Goal: Information Seeking & Learning: Learn about a topic

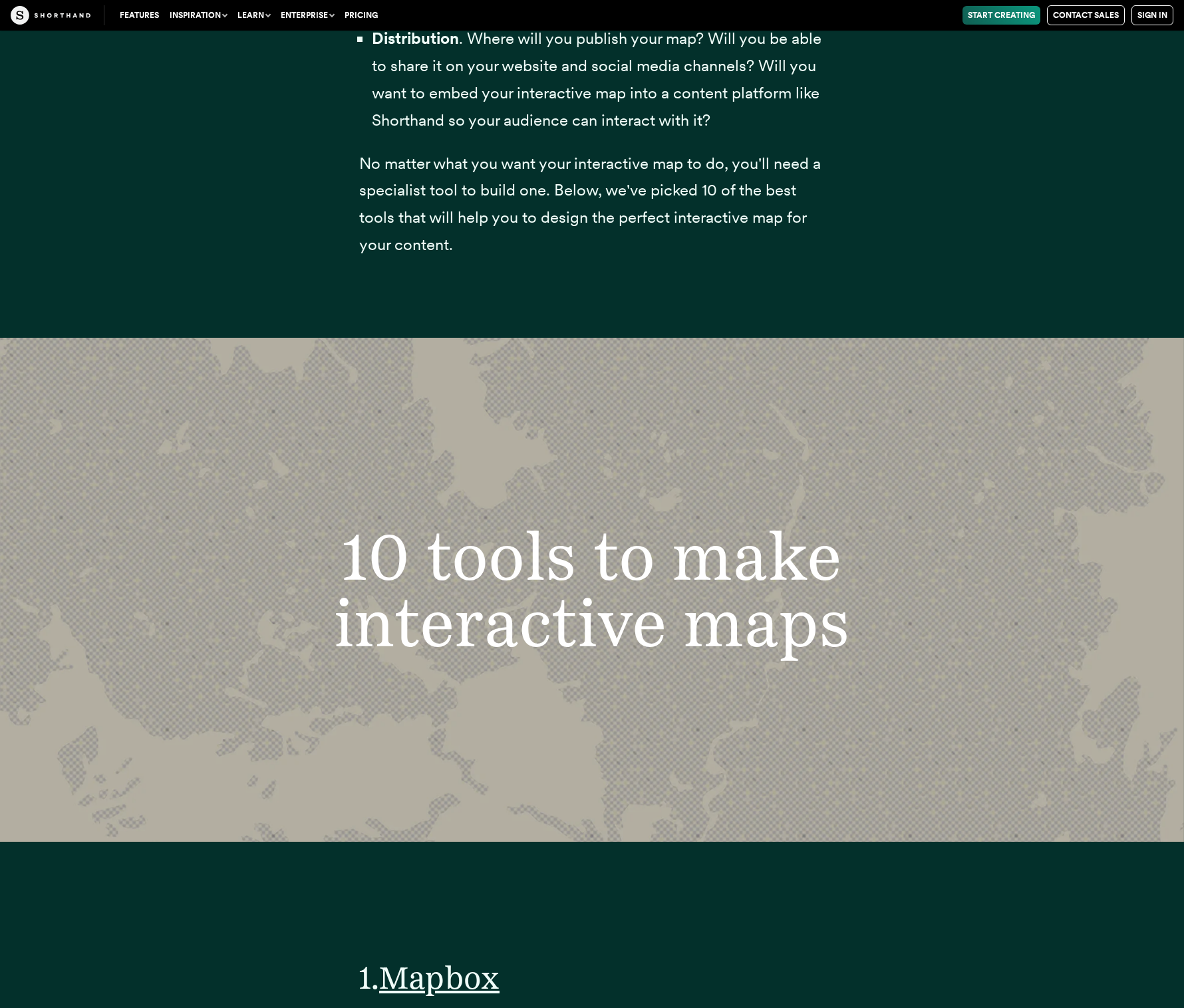
scroll to position [5298, 0]
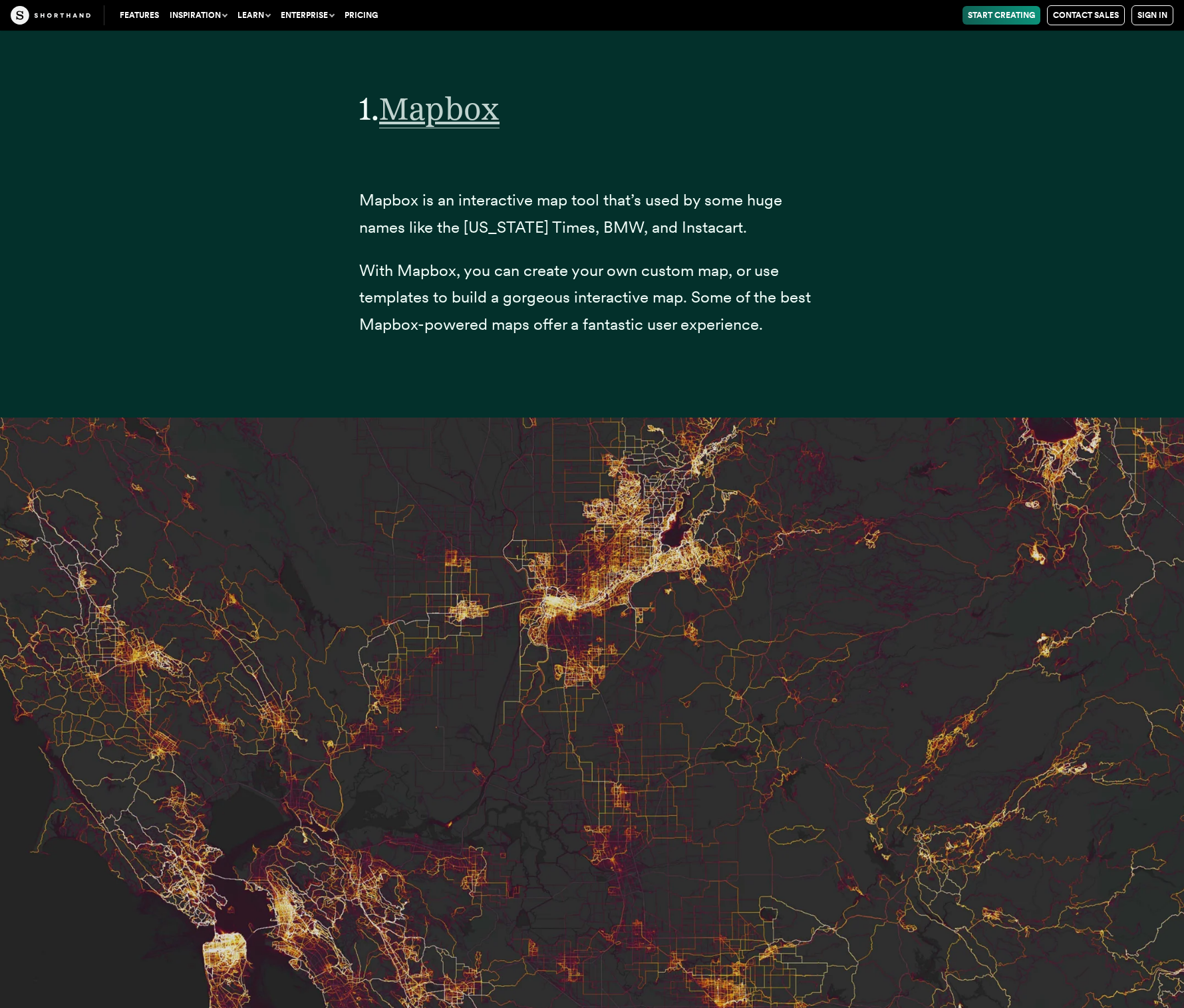
click at [465, 129] on span "Mapbox" at bounding box center [439, 108] width 120 height 39
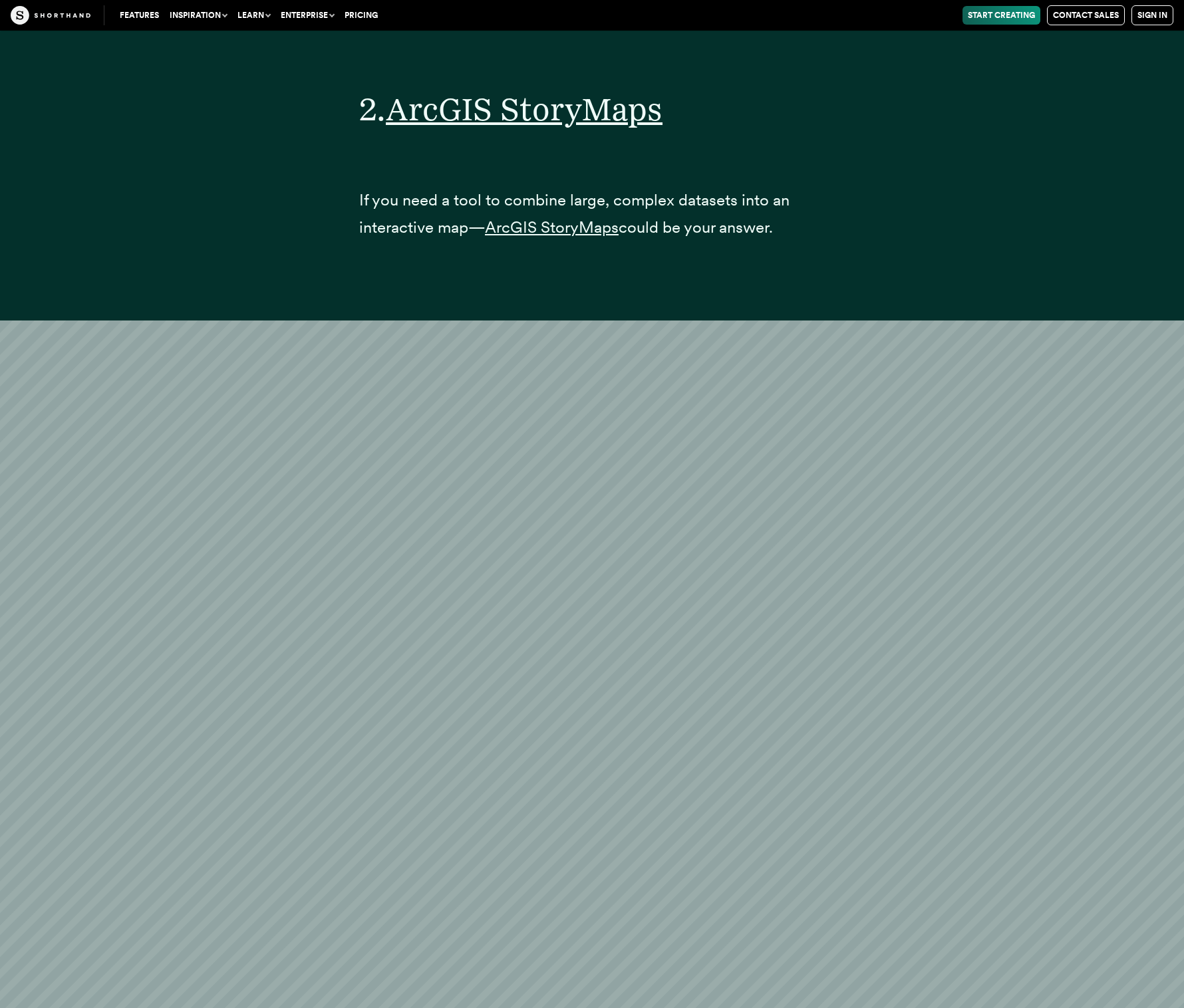
scroll to position [10541, 0]
click at [534, 129] on span "ArcGIS StoryMaps" at bounding box center [524, 109] width 276 height 39
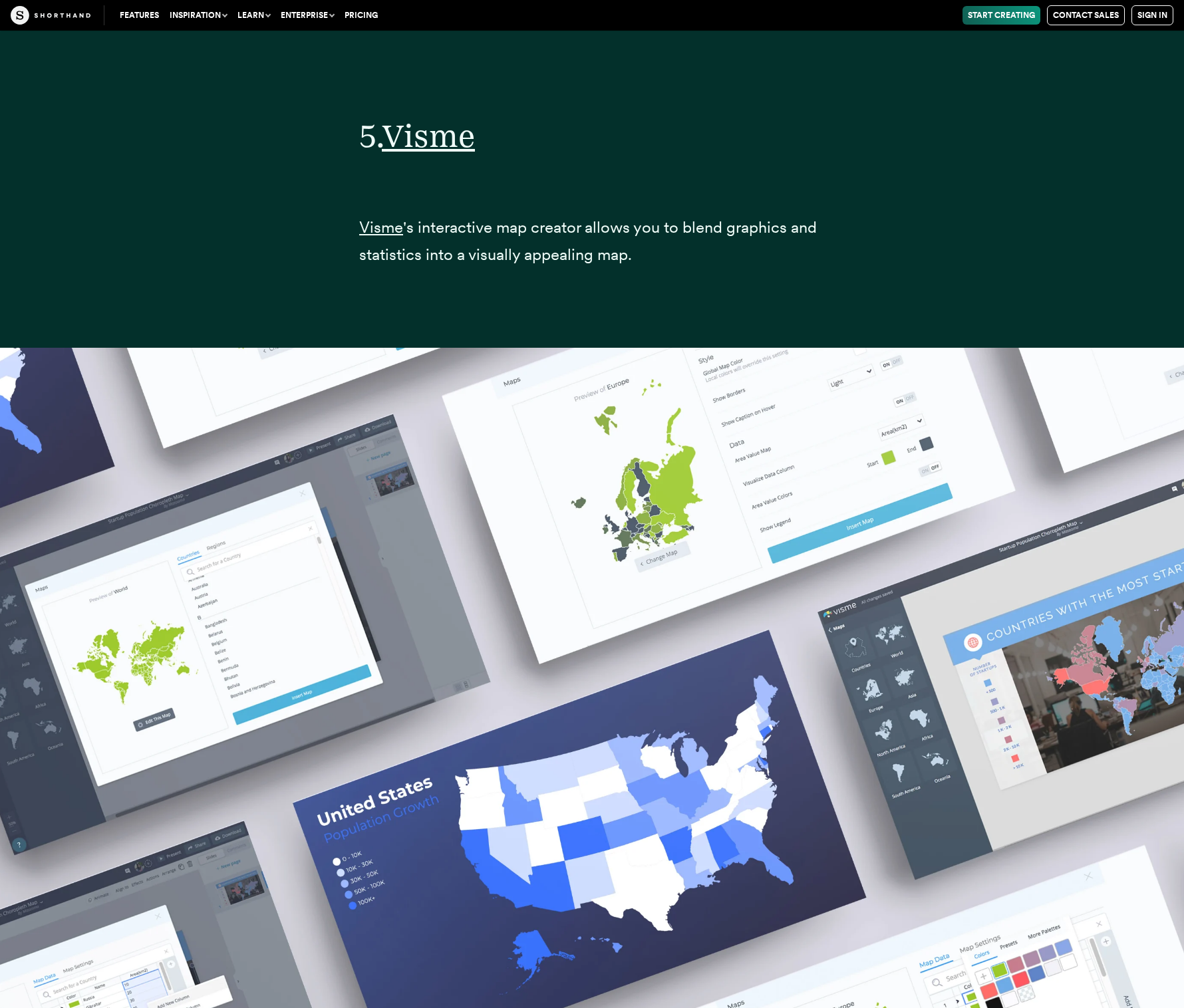
scroll to position [25364, 0]
click at [452, 146] on span "Visme" at bounding box center [428, 135] width 93 height 39
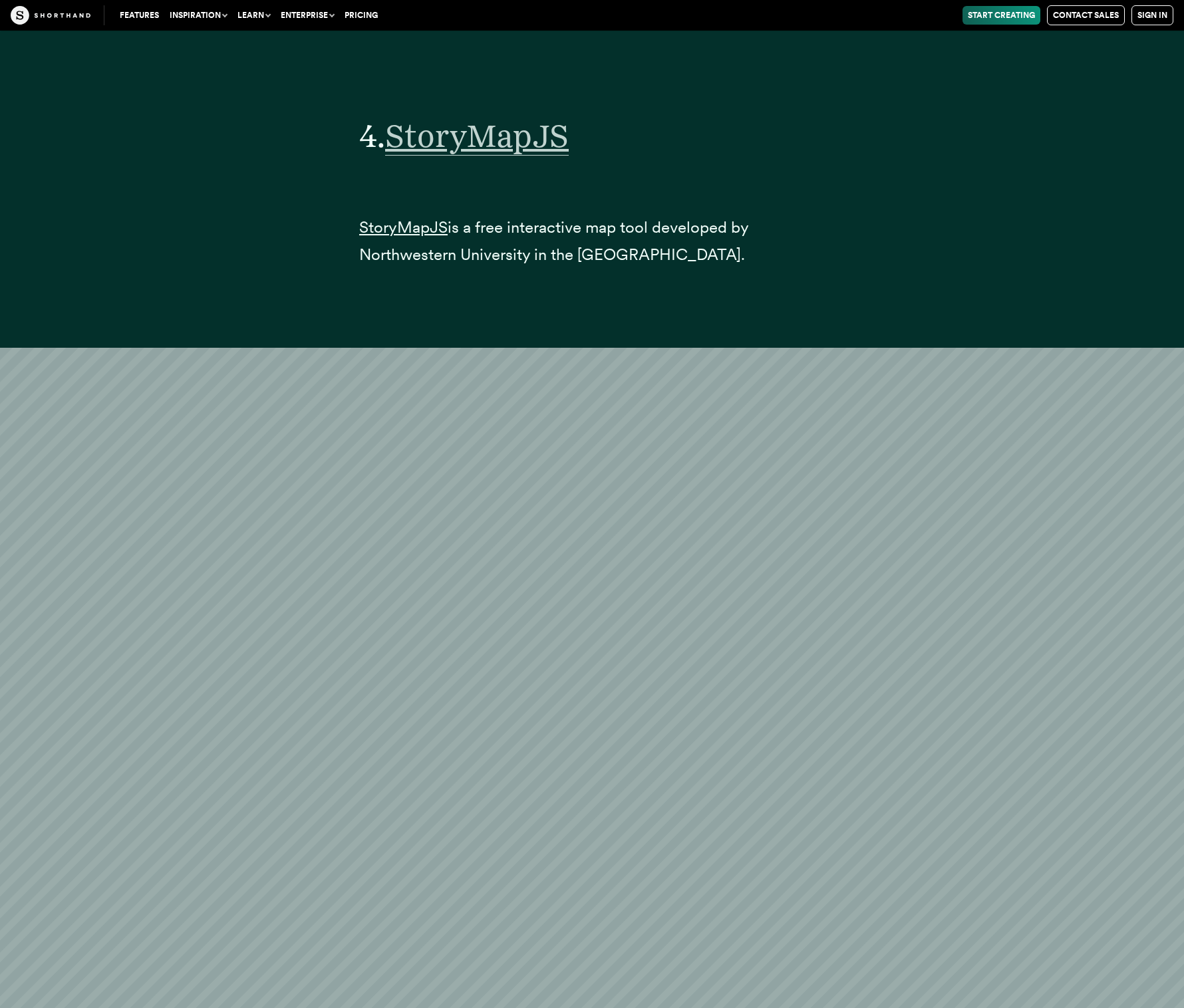
click at [538, 142] on span "StoryMapJS" at bounding box center [477, 135] width 183 height 39
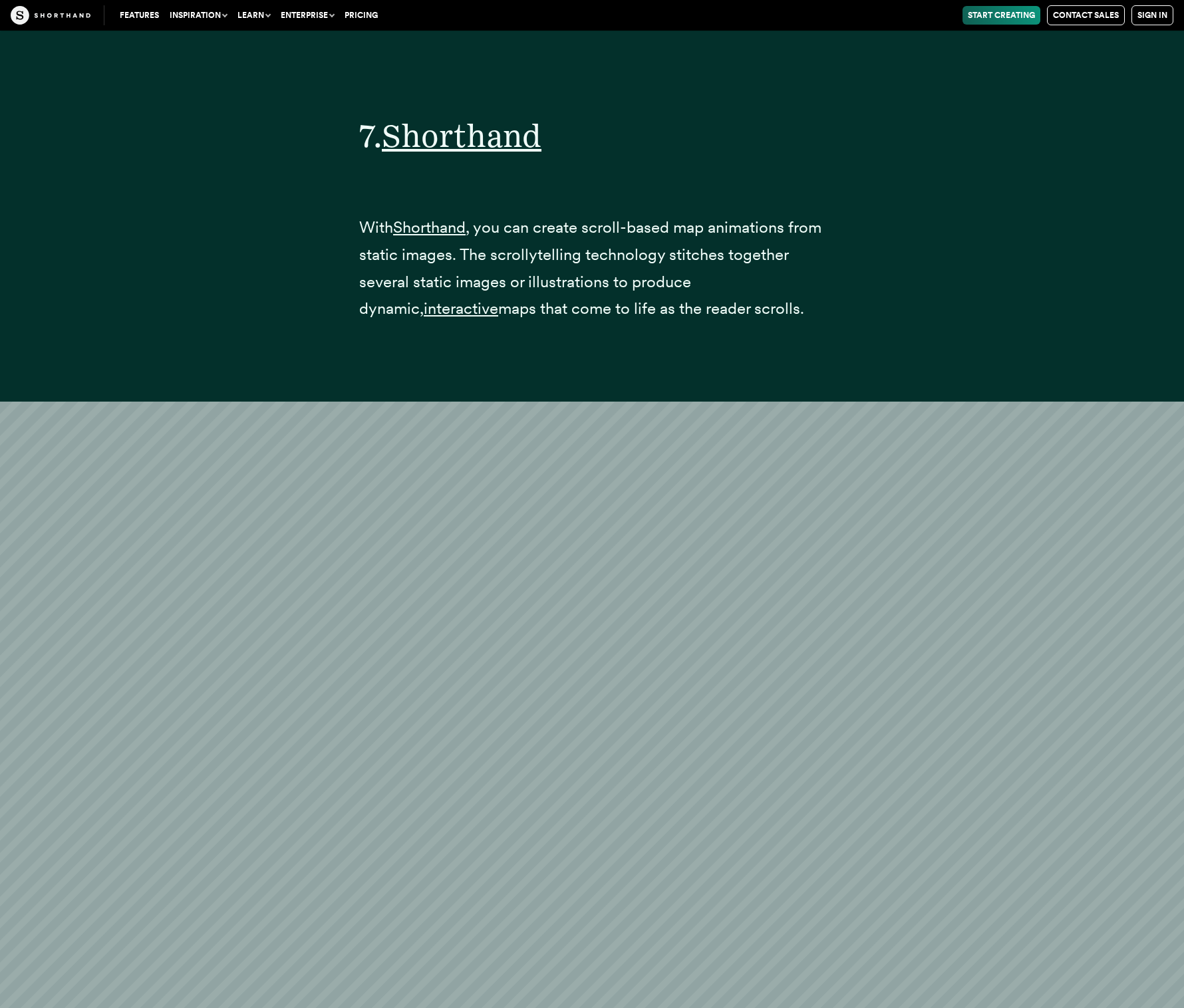
scroll to position [33795, 0]
click at [469, 135] on span "Shorthand" at bounding box center [461, 135] width 159 height 39
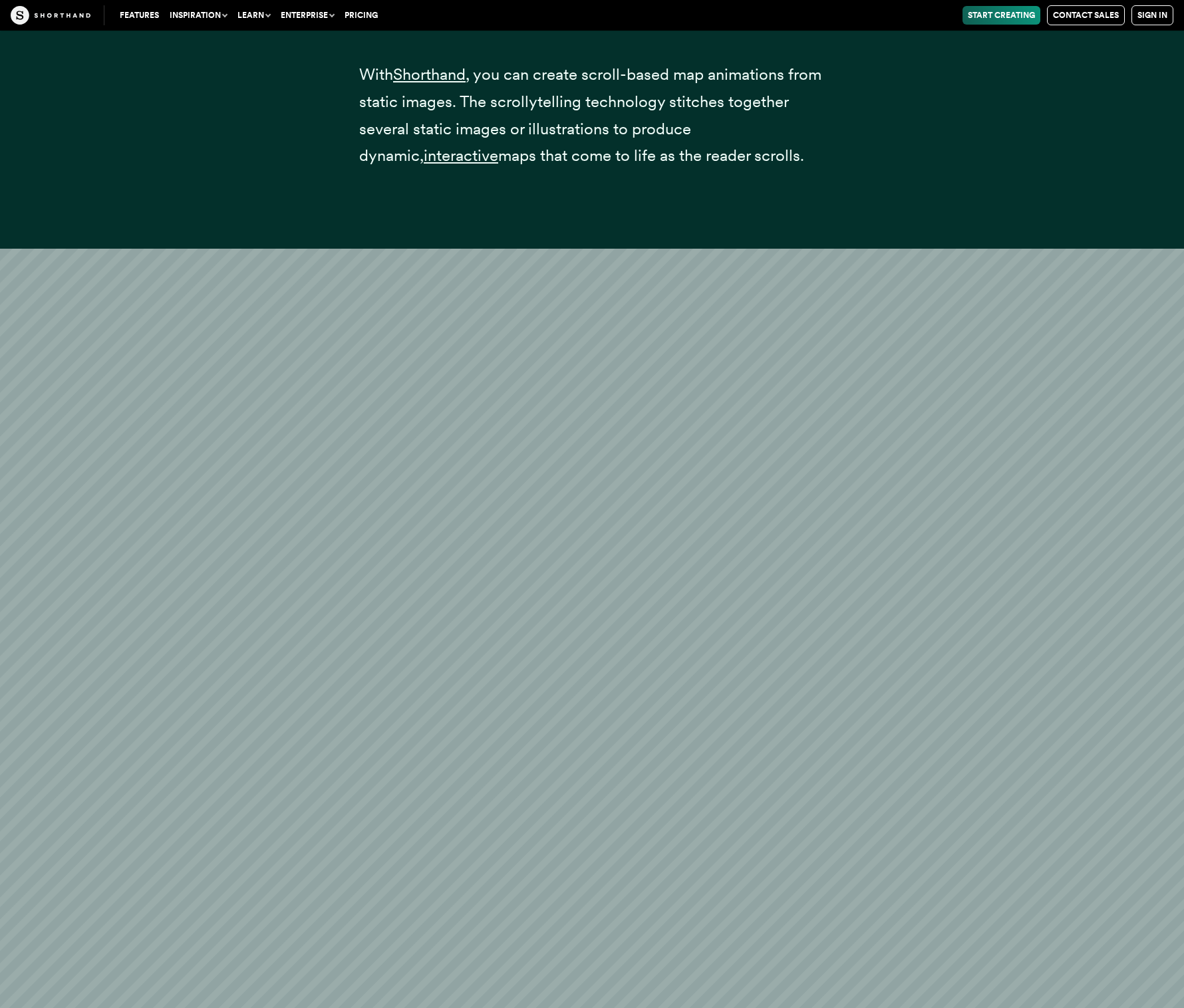
scroll to position [34879, 0]
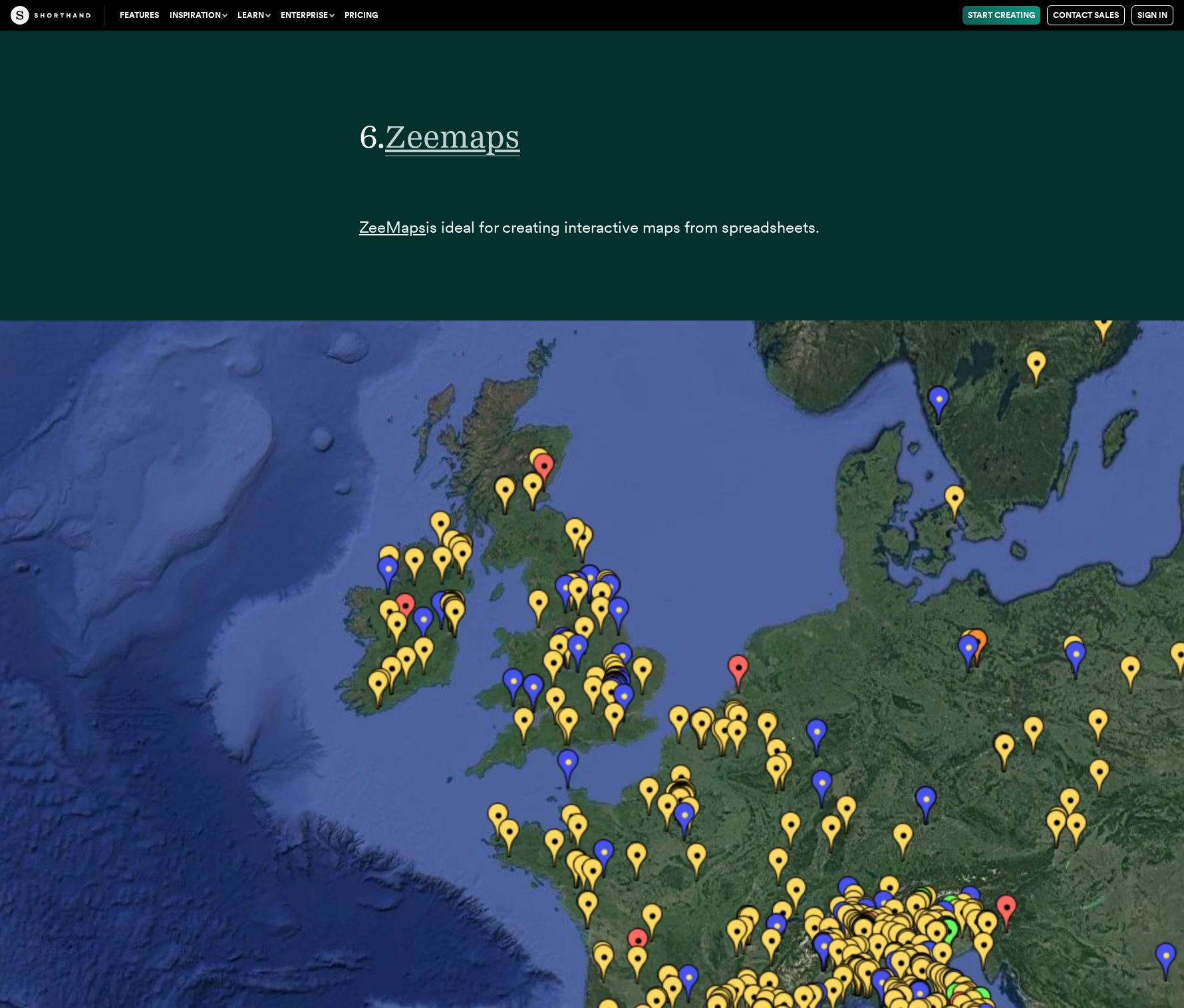
click at [484, 136] on span "Zeemaps" at bounding box center [452, 136] width 135 height 39
